Goal: Information Seeking & Learning: Learn about a topic

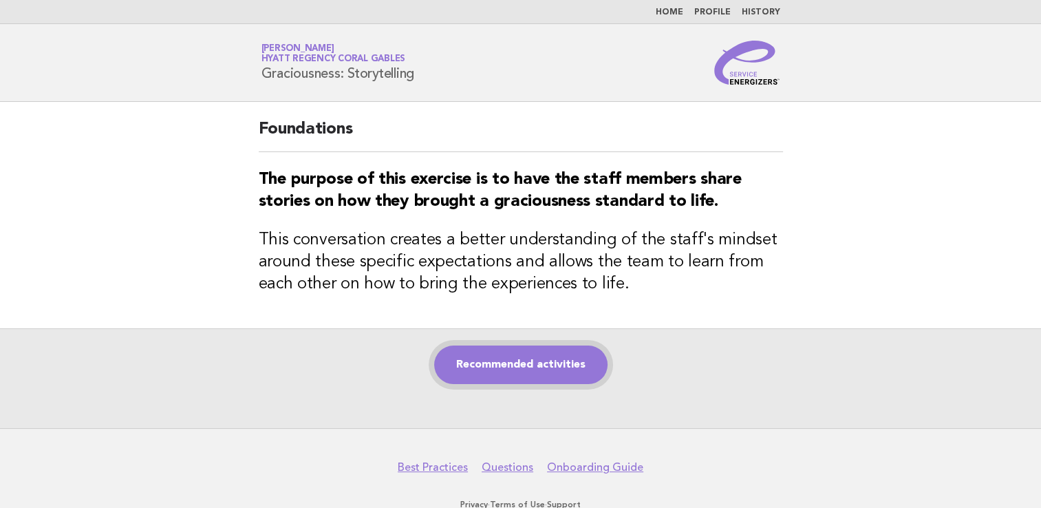
click at [550, 369] on link "Recommended activities" at bounding box center [520, 364] width 173 height 39
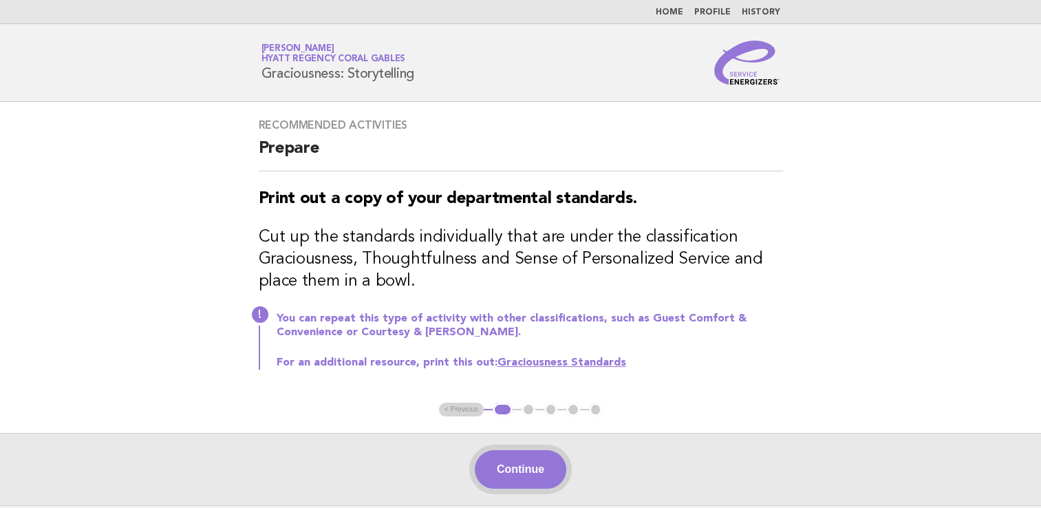
click at [516, 468] on button "Continue" at bounding box center [520, 469] width 91 height 39
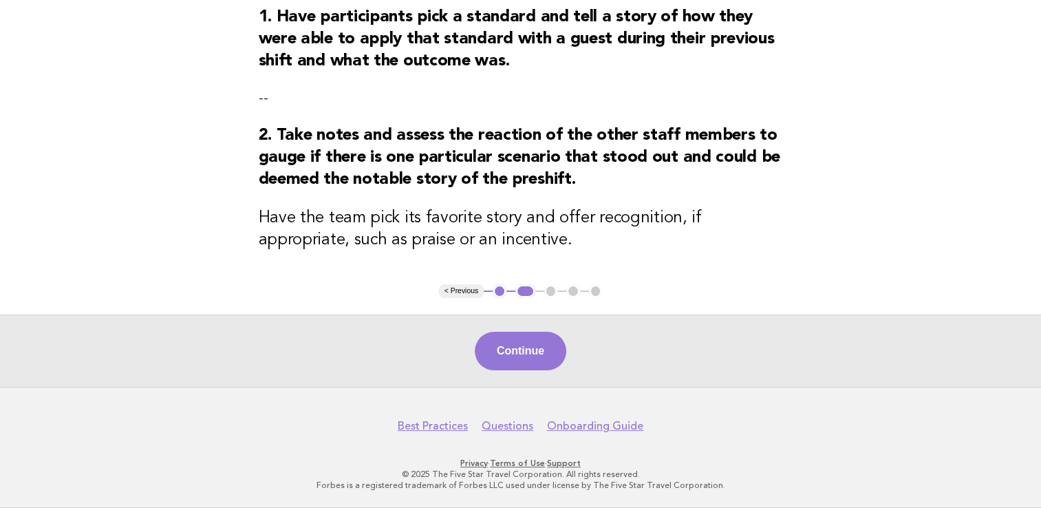
click at [526, 347] on button "Continue" at bounding box center [520, 351] width 91 height 39
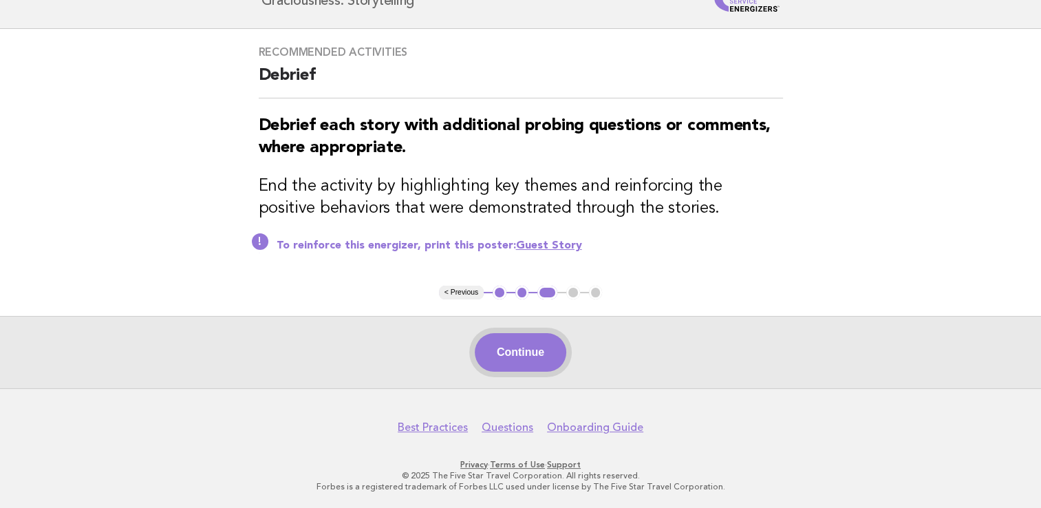
click at [549, 351] on button "Continue" at bounding box center [520, 352] width 91 height 39
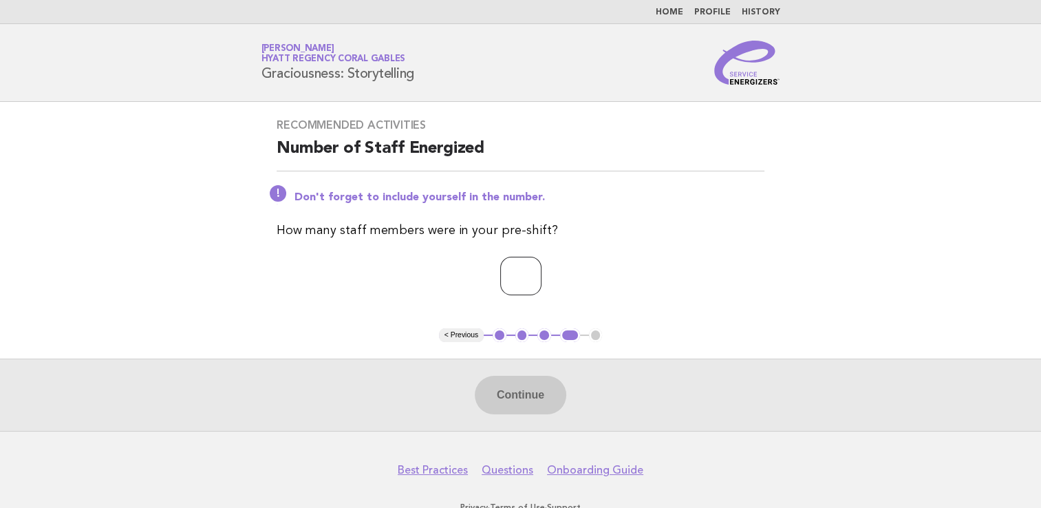
click at [518, 282] on input "number" at bounding box center [520, 276] width 41 height 39
type input "*"
click at [559, 388] on button "Continue" at bounding box center [520, 395] width 91 height 39
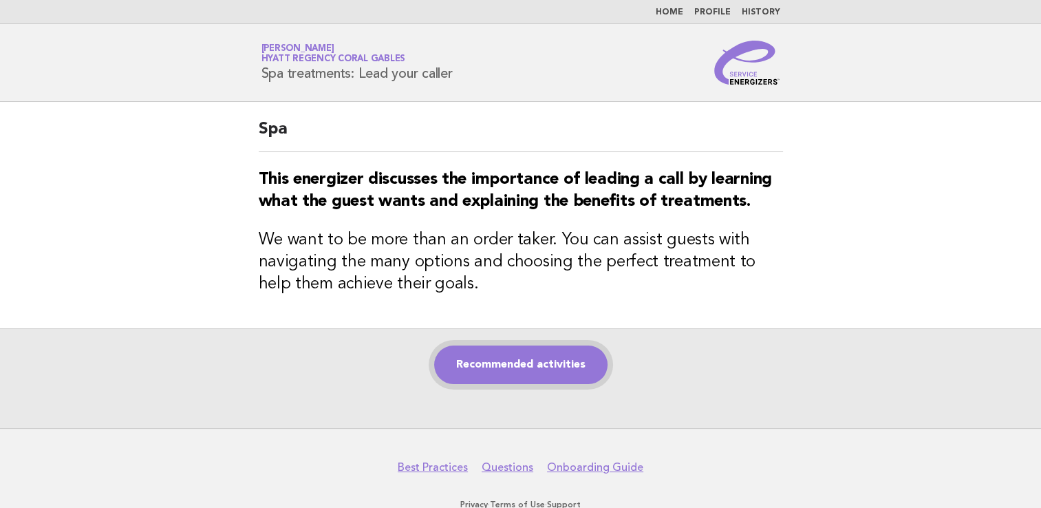
click at [539, 374] on link "Recommended activities" at bounding box center [520, 364] width 173 height 39
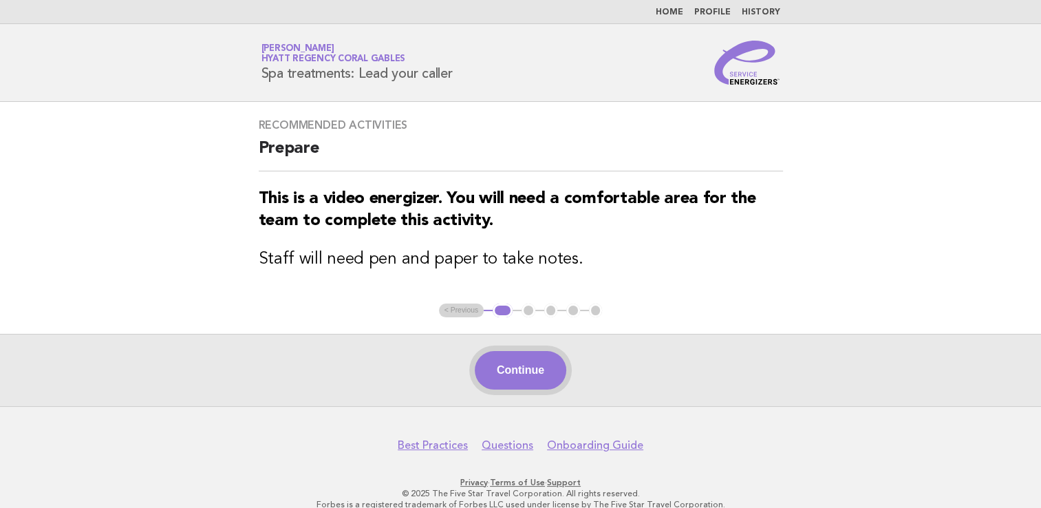
click at [539, 359] on button "Continue" at bounding box center [520, 370] width 91 height 39
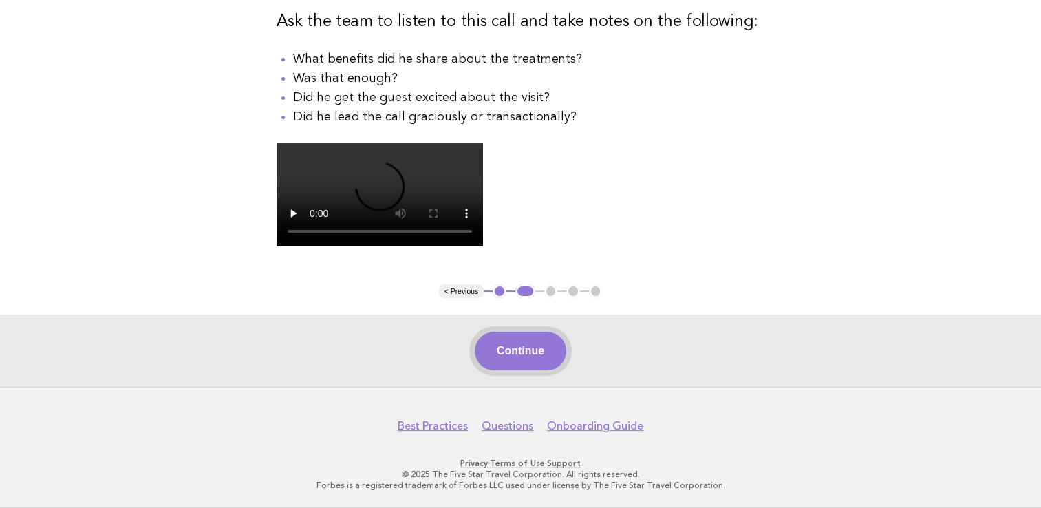
click at [522, 359] on button "Continue" at bounding box center [520, 351] width 91 height 39
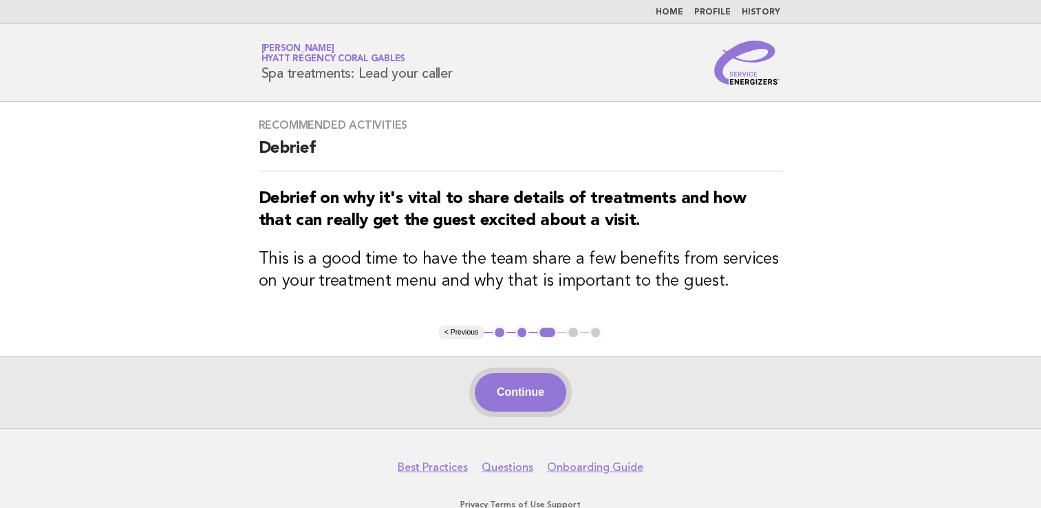
drag, startPoint x: 506, startPoint y: 409, endPoint x: 586, endPoint y: 405, distance: 79.9
click at [510, 407] on button "Continue" at bounding box center [520, 392] width 91 height 39
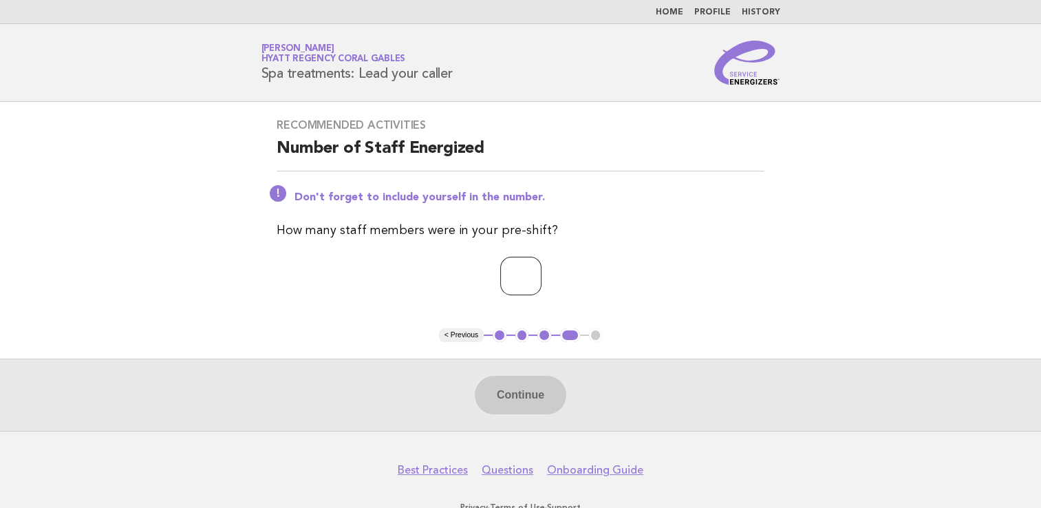
click at [508, 290] on input "number" at bounding box center [520, 276] width 41 height 39
type input "*"
click at [532, 387] on button "Continue" at bounding box center [520, 395] width 91 height 39
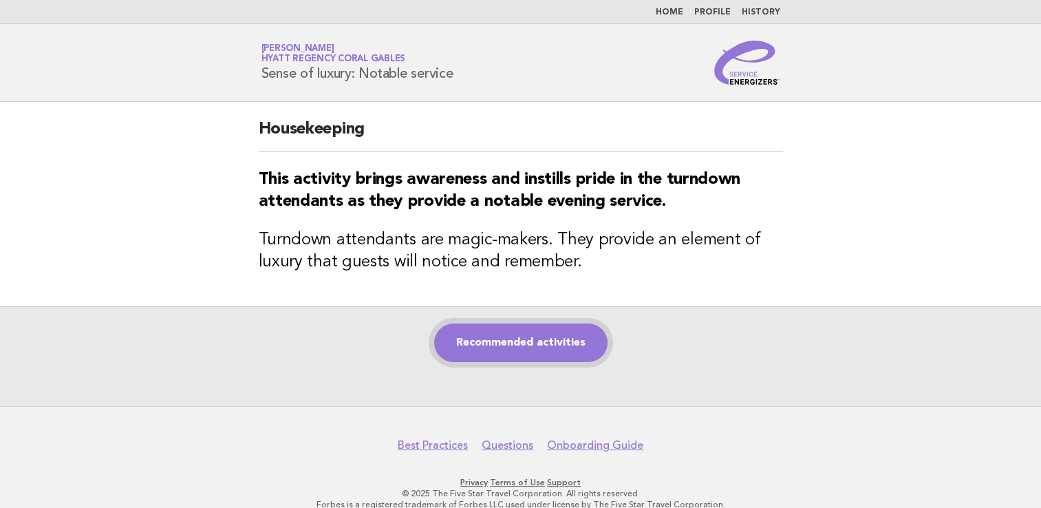
drag, startPoint x: 523, startPoint y: 345, endPoint x: 531, endPoint y: 343, distance: 7.8
click at [525, 343] on link "Recommended activities" at bounding box center [520, 342] width 173 height 39
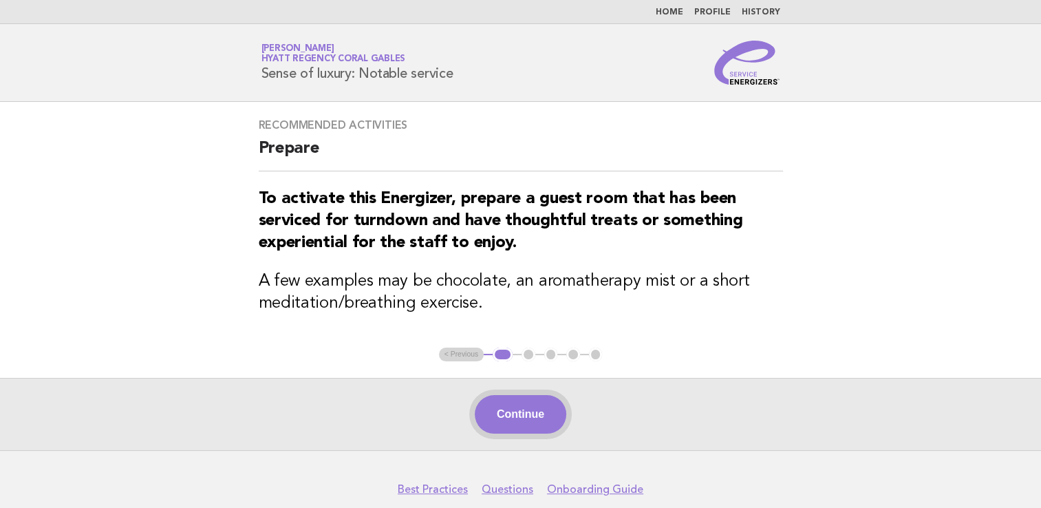
click at [526, 413] on button "Continue" at bounding box center [520, 414] width 91 height 39
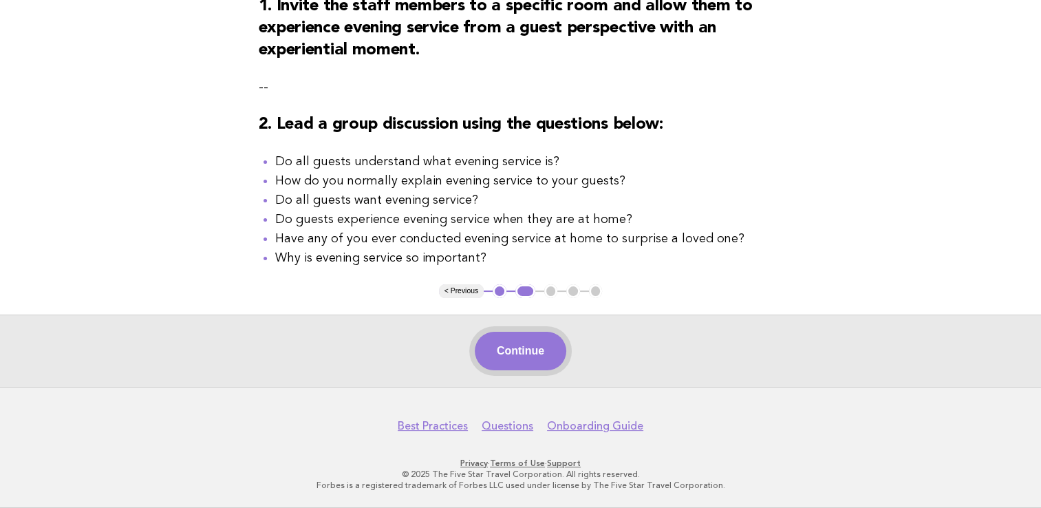
click at [537, 347] on button "Continue" at bounding box center [520, 351] width 91 height 39
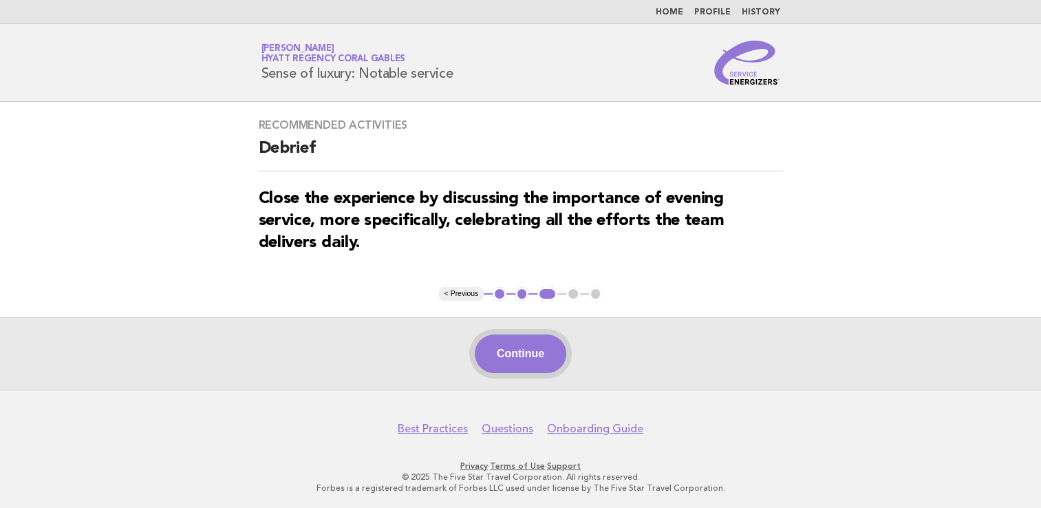
click at [531, 351] on button "Continue" at bounding box center [520, 353] width 91 height 39
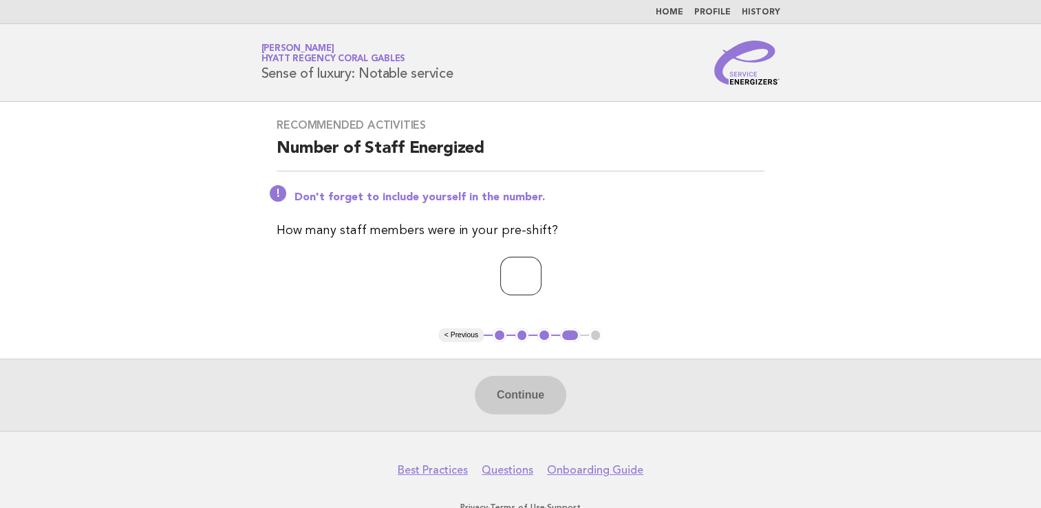
click at [510, 268] on input "number" at bounding box center [520, 276] width 41 height 39
type input "*"
click at [531, 391] on button "Continue" at bounding box center [520, 395] width 91 height 39
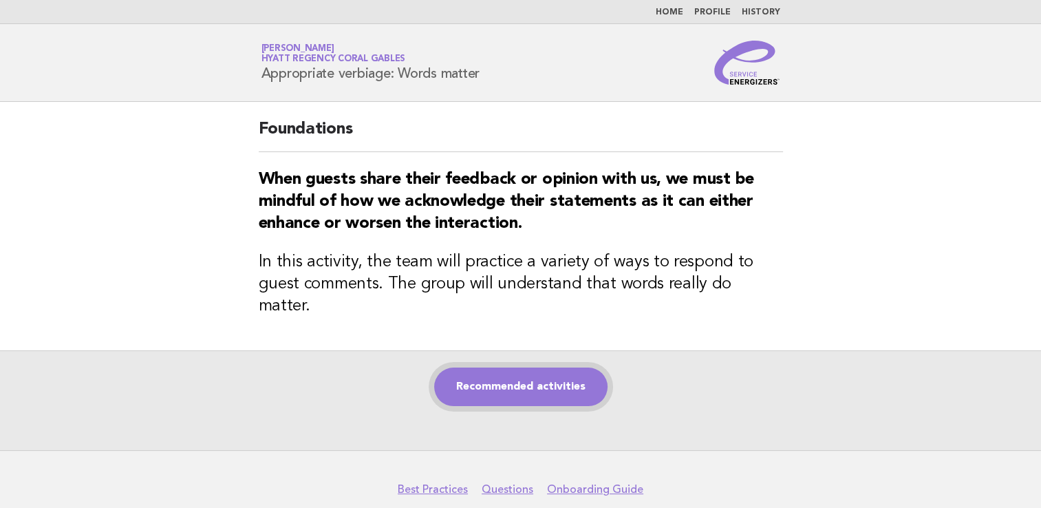
click at [499, 367] on link "Recommended activities" at bounding box center [520, 386] width 173 height 39
click at [534, 379] on link "Recommended activities" at bounding box center [520, 386] width 173 height 39
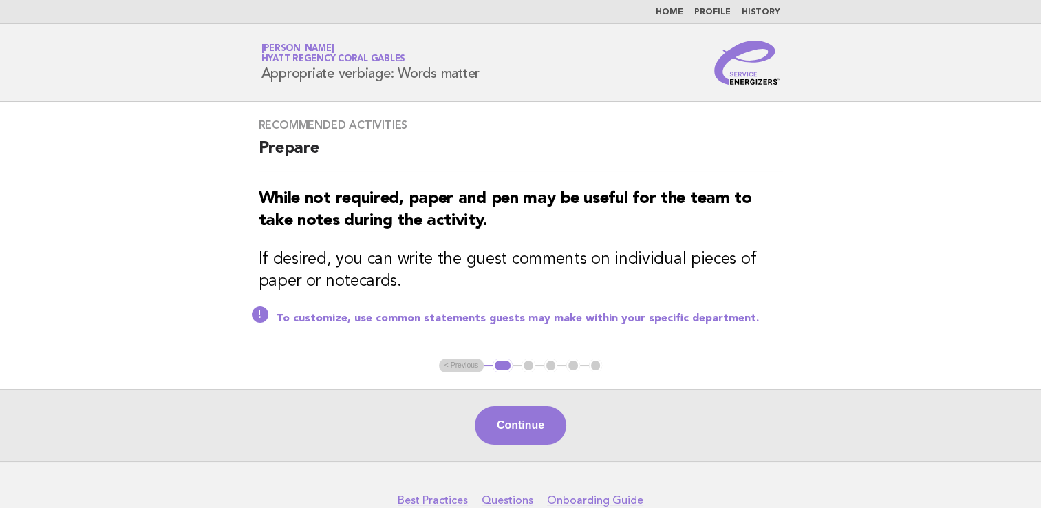
click at [515, 433] on button "Continue" at bounding box center [520, 425] width 91 height 39
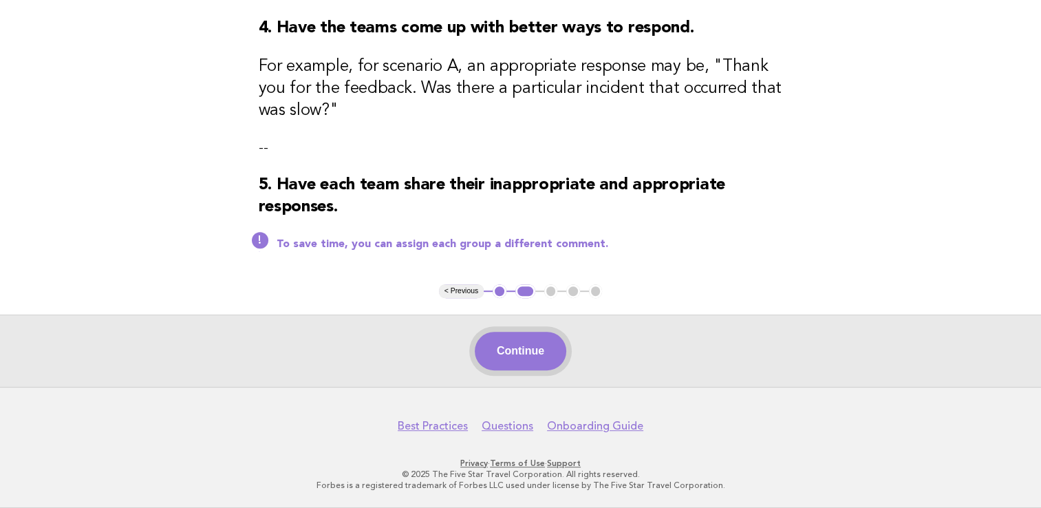
click at [514, 365] on button "Continue" at bounding box center [520, 351] width 91 height 39
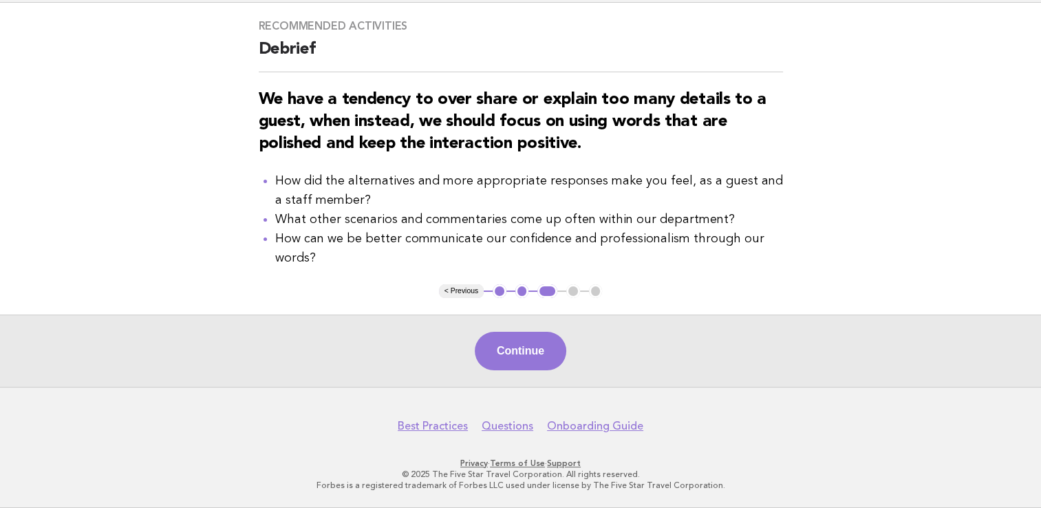
click at [519, 342] on button "Continue" at bounding box center [520, 351] width 91 height 39
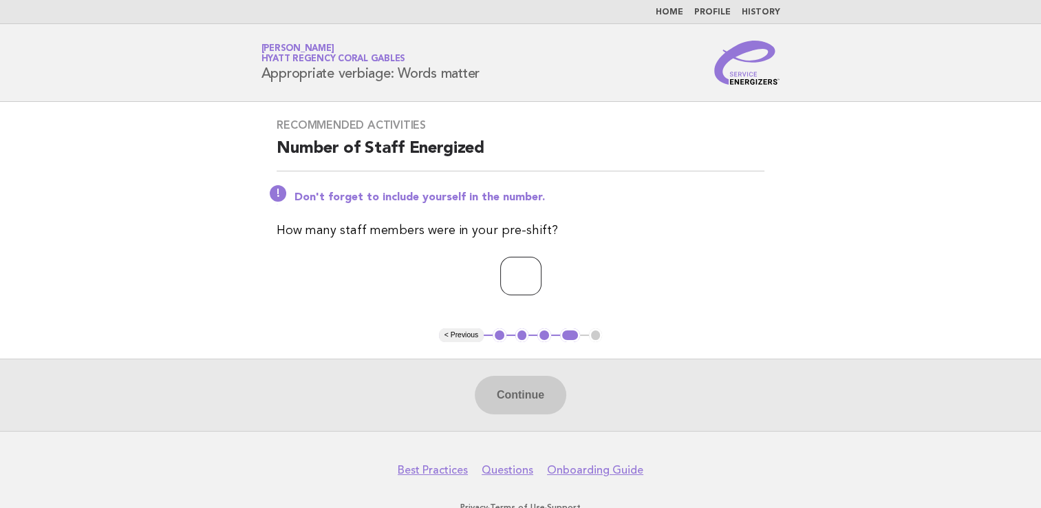
click at [504, 259] on input "number" at bounding box center [520, 276] width 41 height 39
type input "*"
click at [534, 409] on button "Continue" at bounding box center [520, 395] width 91 height 39
